Goal: Book appointment/travel/reservation

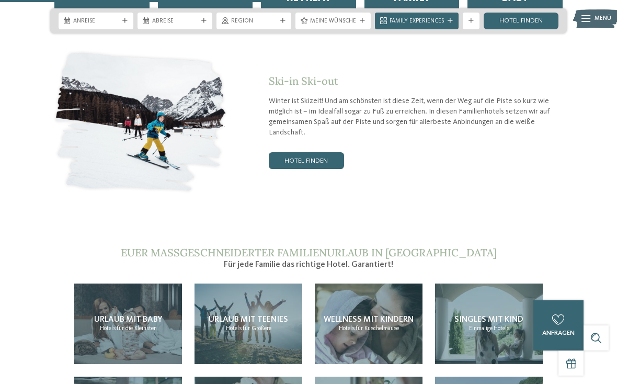
scroll to position [1610, 0]
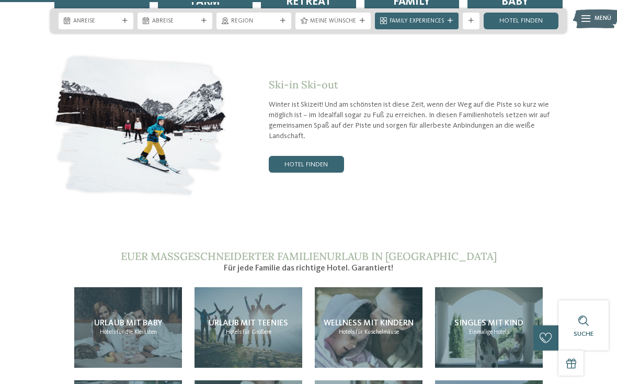
click at [284, 156] on link "Hotel finden" at bounding box center [306, 164] width 75 height 17
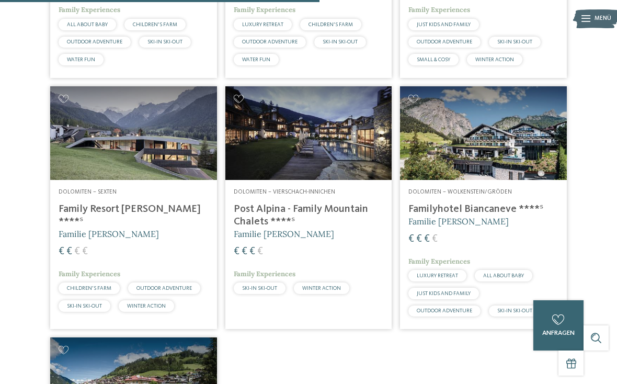
scroll to position [731, 0]
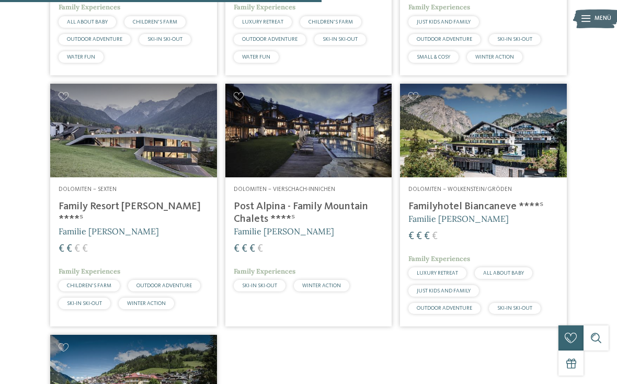
click at [535, 156] on img at bounding box center [483, 131] width 167 height 94
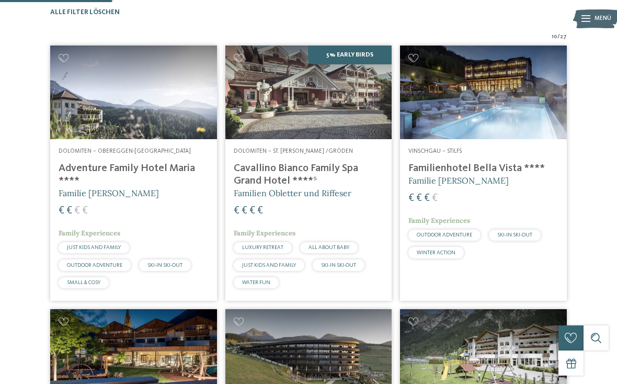
scroll to position [254, 0]
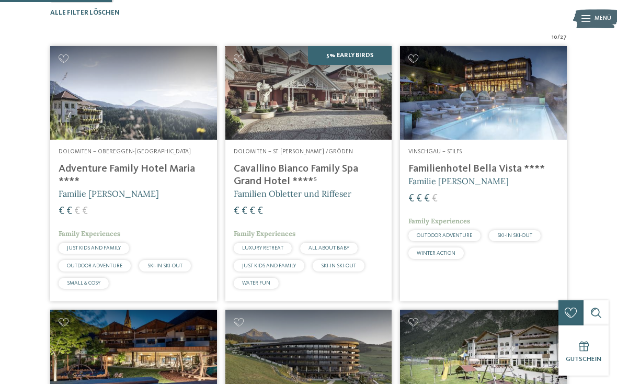
click at [538, 140] on img at bounding box center [483, 93] width 167 height 94
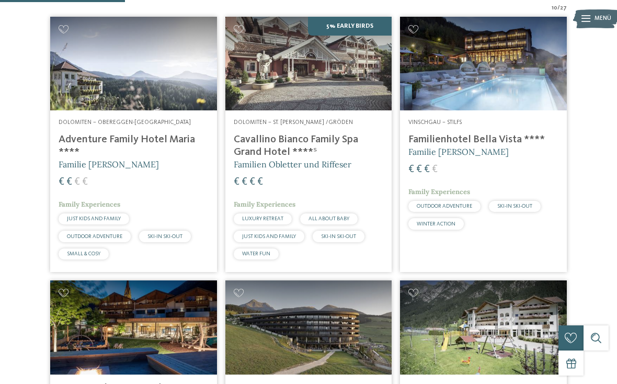
scroll to position [282, 0]
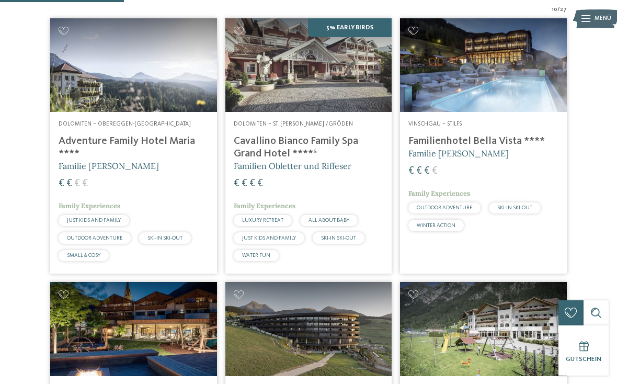
click at [252, 189] on span "€" at bounding box center [252, 183] width 6 height 10
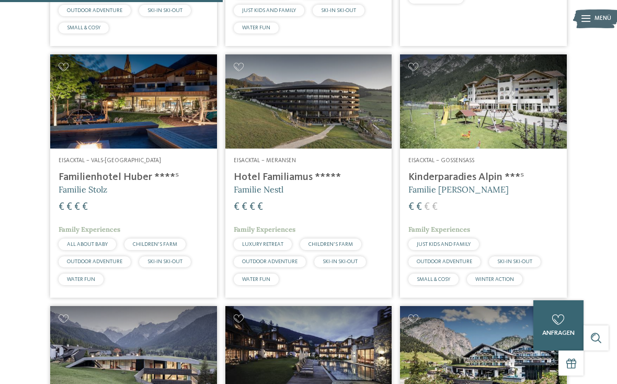
scroll to position [511, 0]
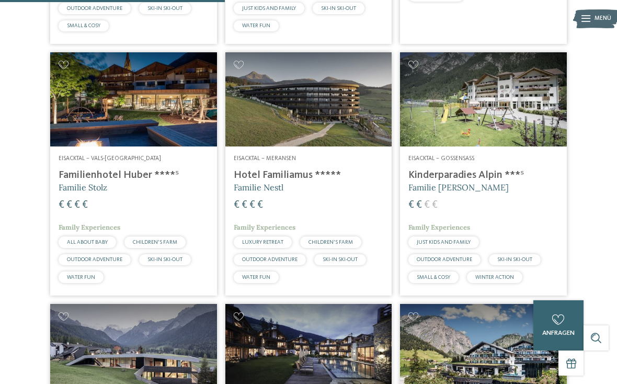
click at [113, 181] on h4 "Familienhotel Huber ****ˢ" at bounding box center [134, 175] width 150 height 13
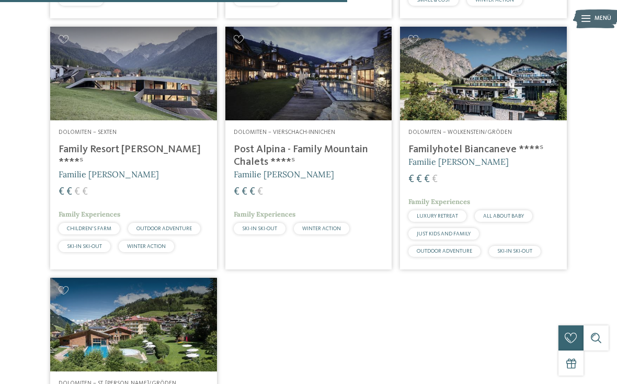
scroll to position [787, 0]
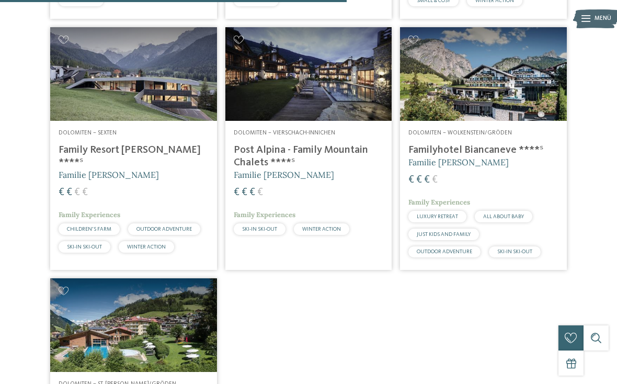
click at [253, 169] on h4 "Post Alpina - Family Mountain Chalets ****ˢ" at bounding box center [309, 156] width 150 height 25
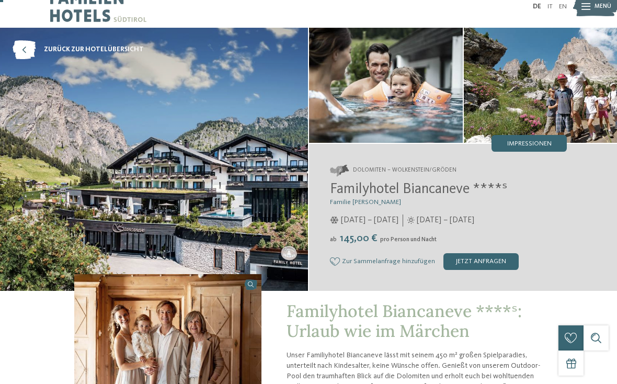
scroll to position [14, 0]
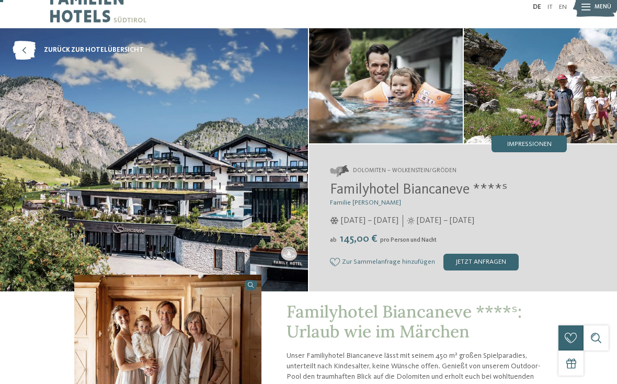
click at [436, 93] on img at bounding box center [386, 85] width 154 height 115
click at [548, 141] on span "Impressionen" at bounding box center [529, 144] width 44 height 7
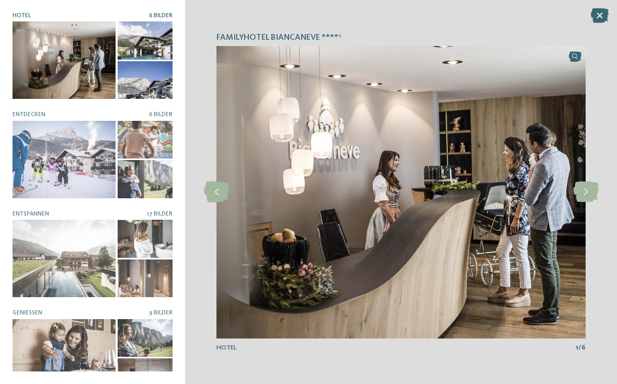
click at [578, 202] on icon at bounding box center [586, 191] width 26 height 21
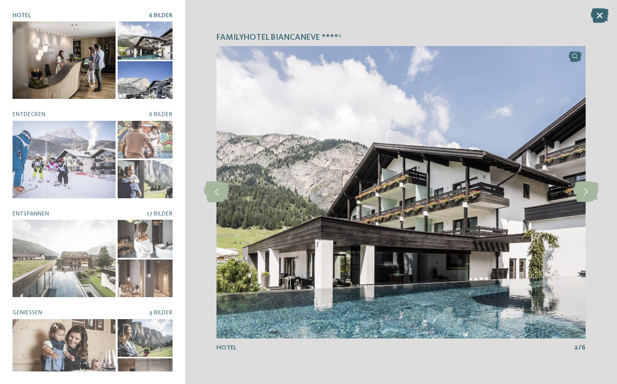
click at [580, 202] on icon at bounding box center [586, 191] width 26 height 21
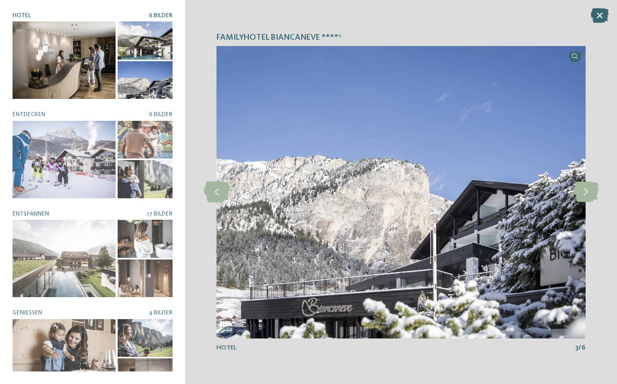
click at [581, 200] on icon at bounding box center [586, 191] width 26 height 21
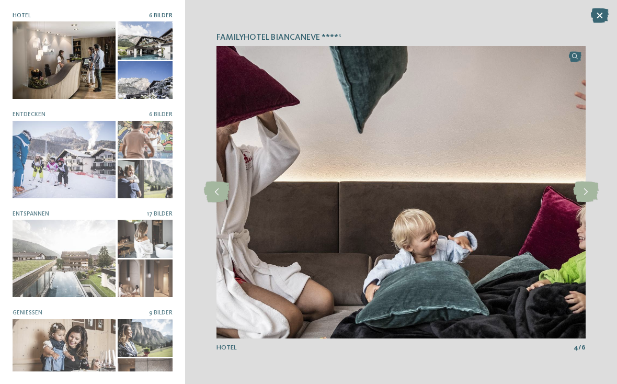
click at [580, 200] on icon at bounding box center [586, 191] width 26 height 21
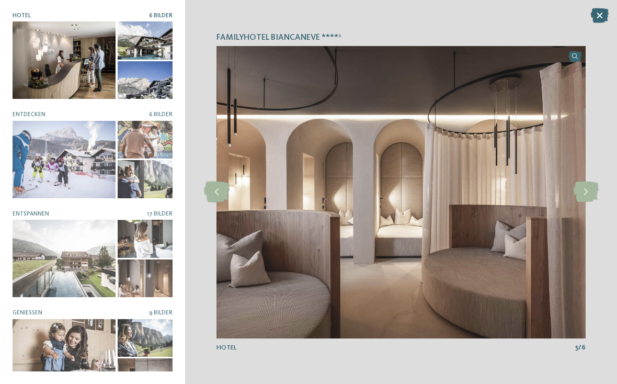
click at [580, 201] on icon at bounding box center [586, 191] width 26 height 21
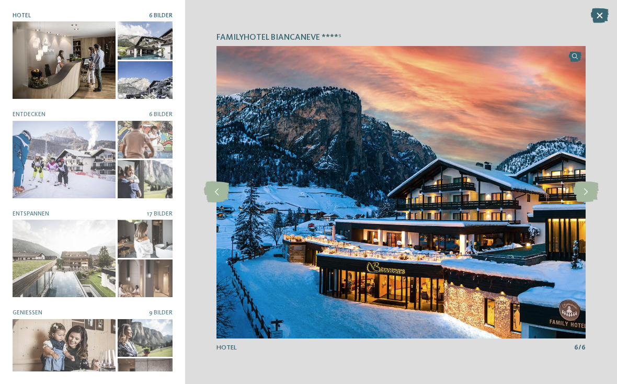
click at [580, 199] on icon at bounding box center [586, 191] width 26 height 21
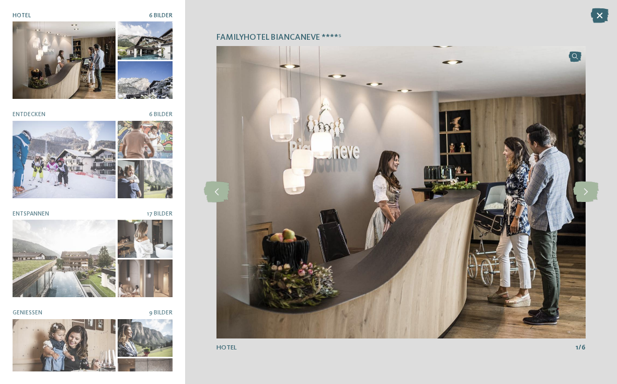
click at [581, 199] on icon at bounding box center [586, 191] width 26 height 21
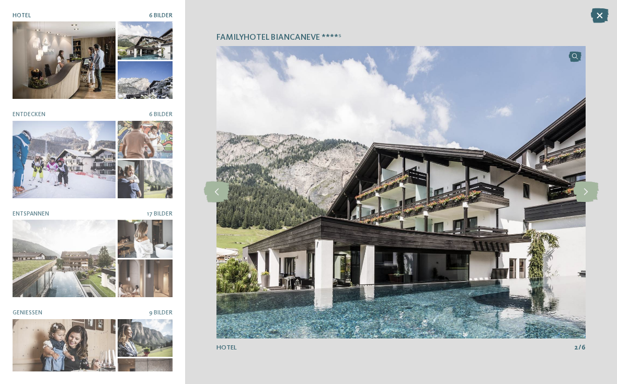
click at [583, 197] on icon at bounding box center [586, 191] width 26 height 21
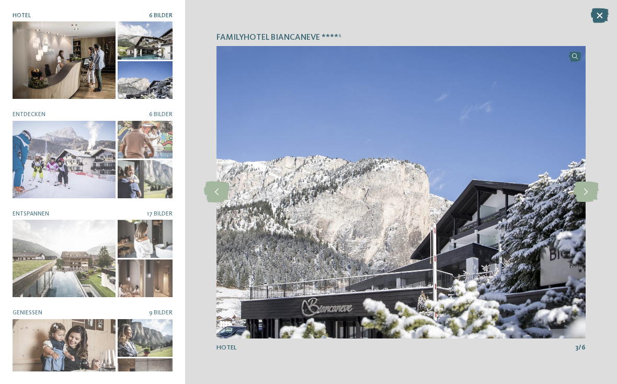
click at [583, 197] on icon at bounding box center [586, 191] width 26 height 21
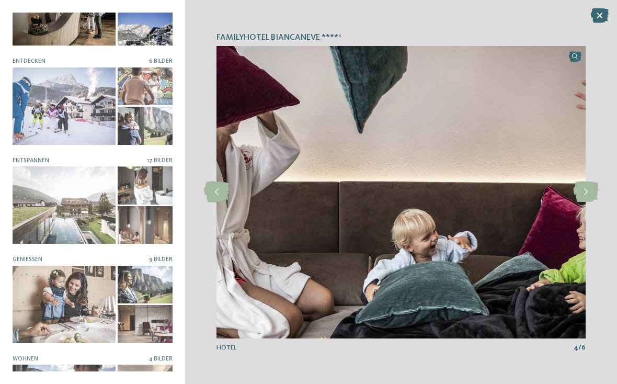
scroll to position [30, 0]
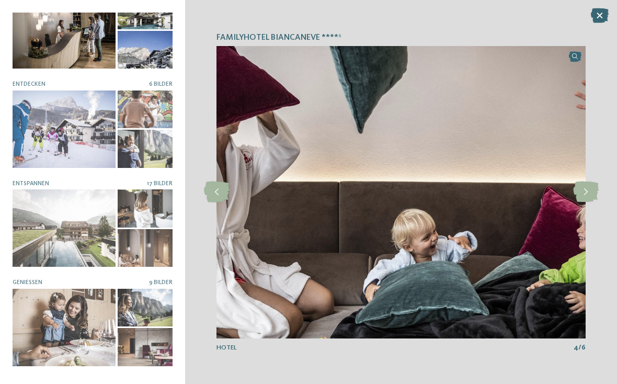
click at [34, 125] on div at bounding box center [64, 128] width 103 height 77
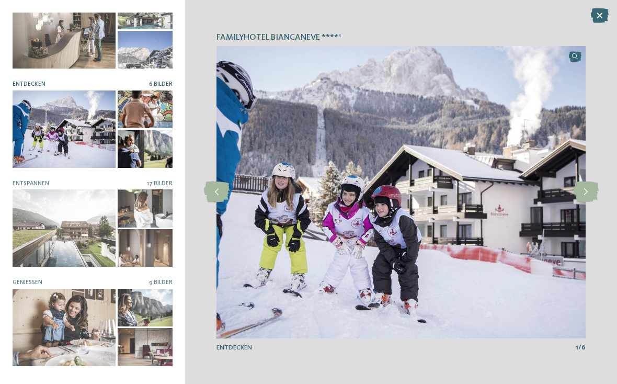
click at [585, 201] on icon at bounding box center [586, 191] width 26 height 21
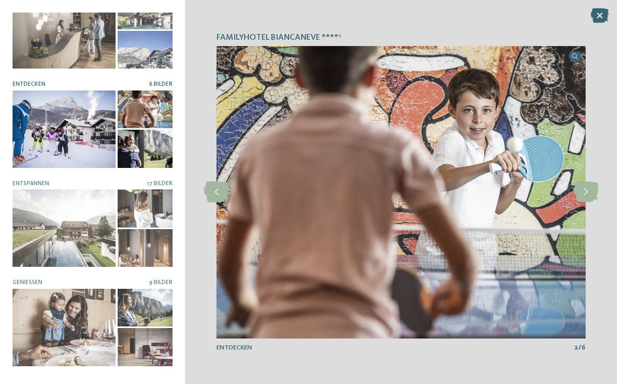
click at [582, 202] on icon at bounding box center [586, 191] width 26 height 21
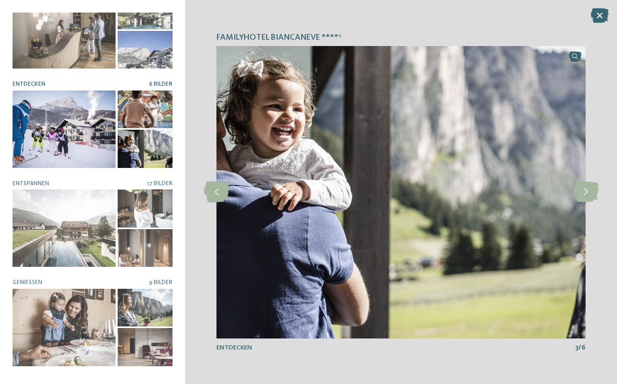
click at [45, 50] on div at bounding box center [64, 29] width 103 height 77
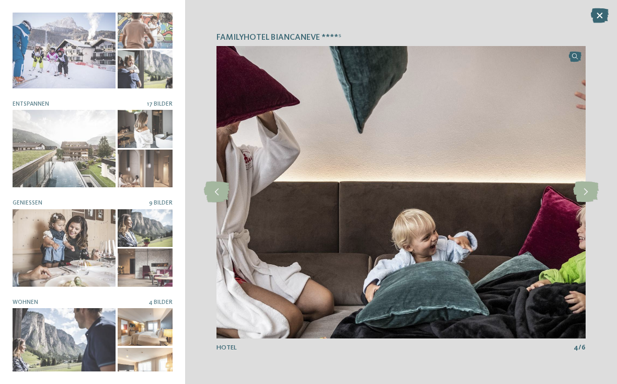
scroll to position [108, 0]
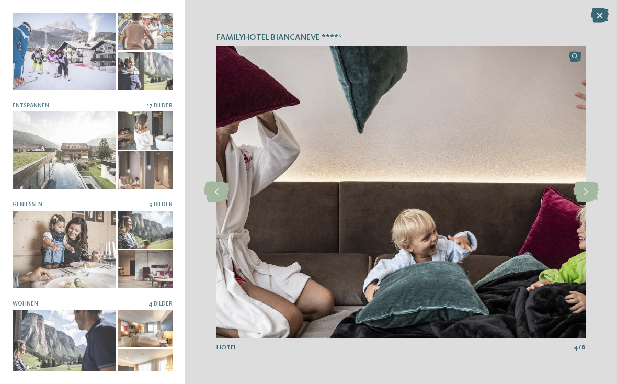
click at [595, 17] on icon at bounding box center [599, 15] width 18 height 15
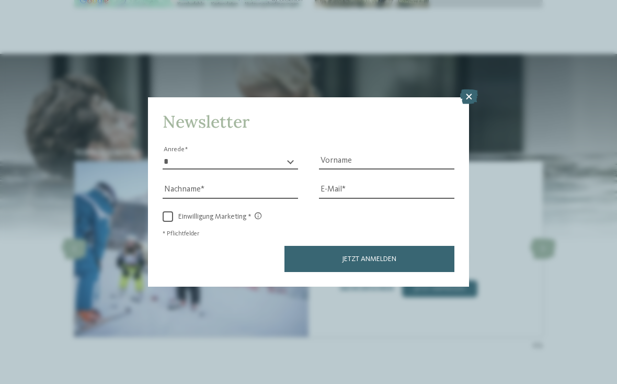
scroll to position [1380, 0]
click at [462, 97] on div "Newsletter * **** **** ******* ****** Anrede Vorname Nachname E-Mail Link Link" at bounding box center [308, 191] width 321 height 189
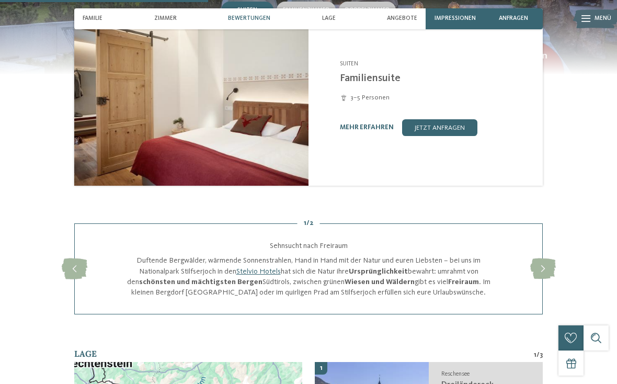
scroll to position [902, 0]
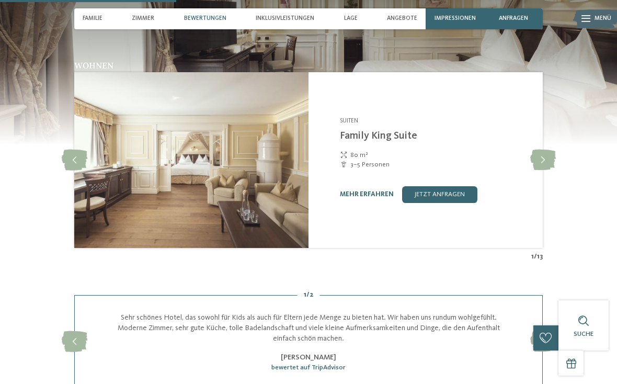
scroll to position [850, 0]
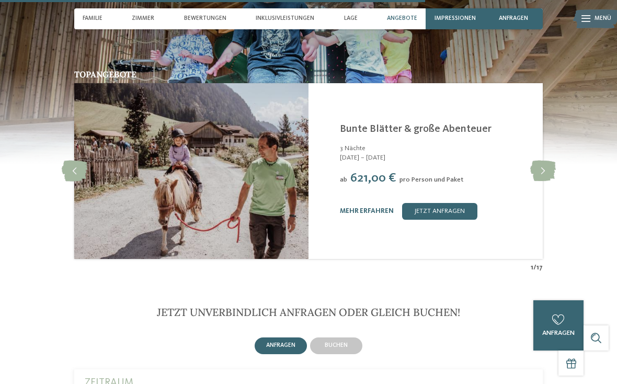
scroll to position [2421, 0]
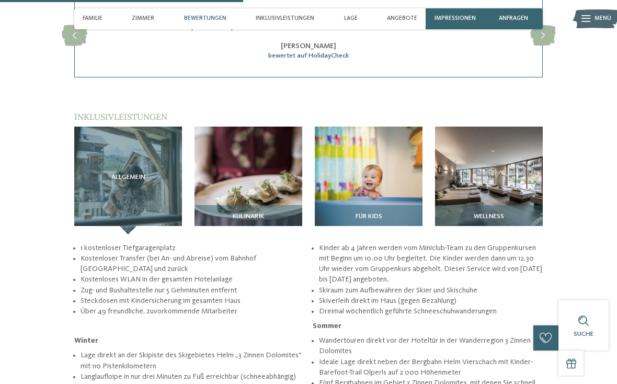
scroll to position [1169, 0]
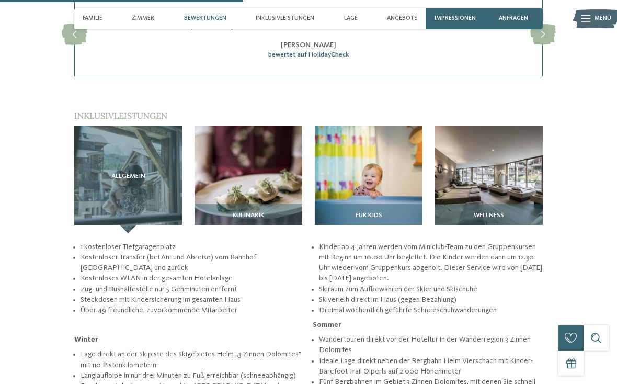
click at [388, 160] on img at bounding box center [369, 179] width 108 height 108
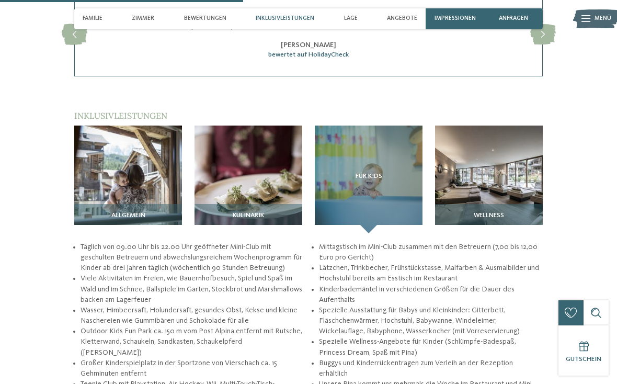
click at [514, 142] on img at bounding box center [489, 179] width 108 height 108
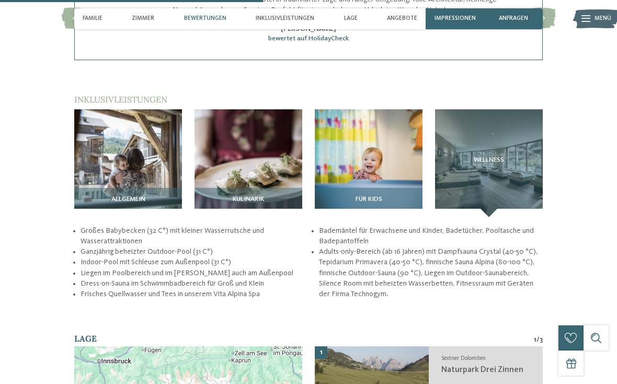
scroll to position [1185, 0]
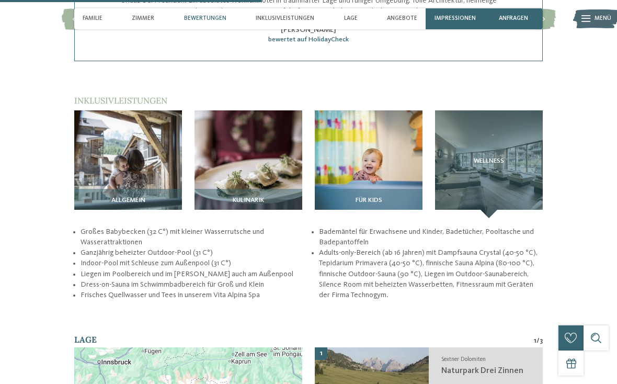
click at [375, 141] on img at bounding box center [369, 164] width 108 height 108
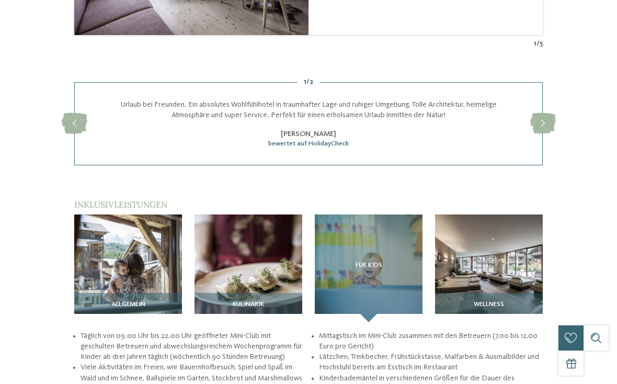
scroll to position [0, 0]
